Goal: Check status: Check status

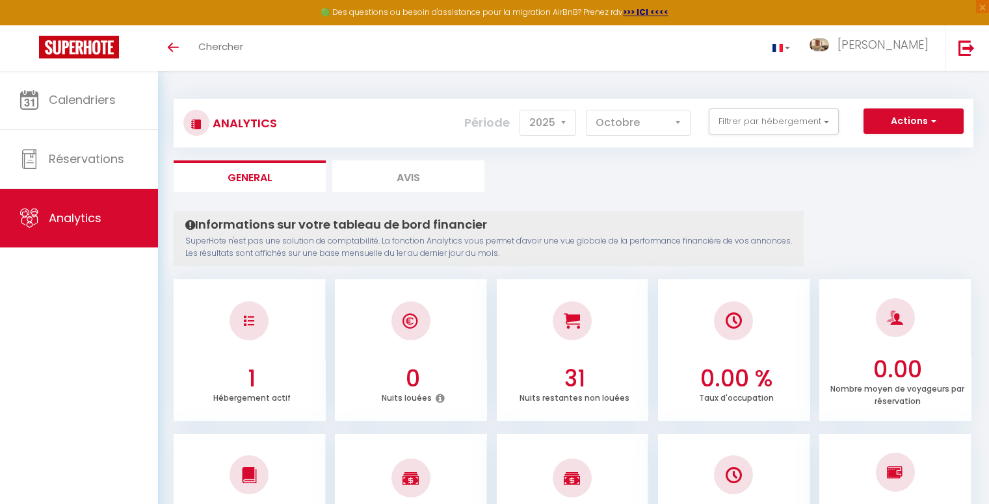
select select "2025"
select select "10"
click at [413, 172] on li "Avis" at bounding box center [408, 177] width 152 height 32
select select "2025"
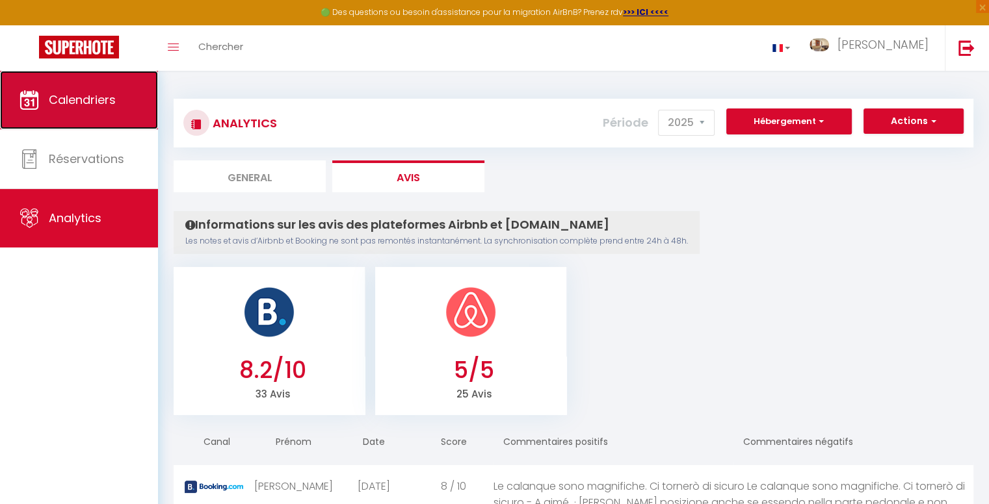
click at [67, 101] on span "Calendriers" at bounding box center [82, 100] width 67 height 16
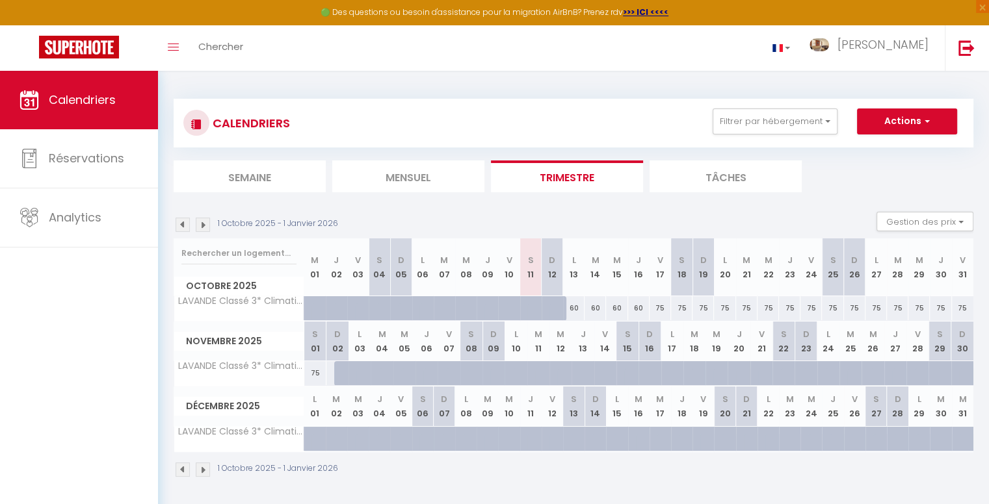
drag, startPoint x: 569, startPoint y: 308, endPoint x: 585, endPoint y: 307, distance: 15.6
click at [585, 307] on tr "LAVANDE Classé 3* Climatisé Centre ville piétonnier by La Conciergerie 13 60 60…" at bounding box center [574, 308] width 800 height 25
click at [585, 307] on div "60" at bounding box center [594, 308] width 21 height 24
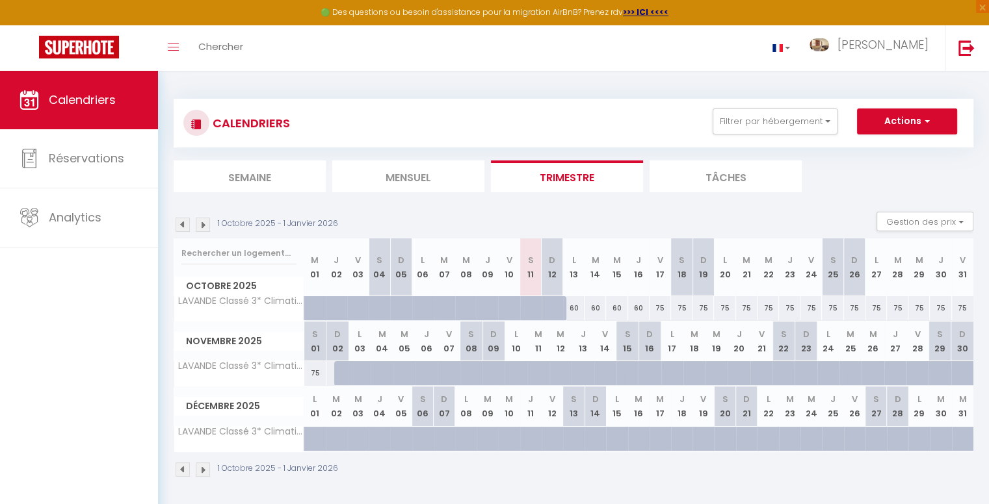
click at [580, 305] on div "60" at bounding box center [573, 308] width 21 height 24
click at [185, 226] on img at bounding box center [183, 225] width 14 height 14
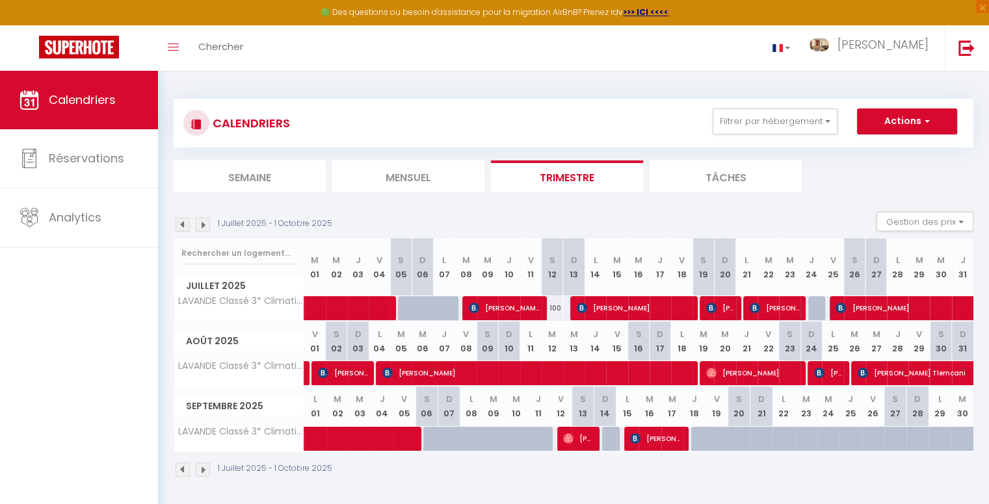
click at [205, 226] on img at bounding box center [203, 225] width 14 height 14
